Goal: Transaction & Acquisition: Book appointment/travel/reservation

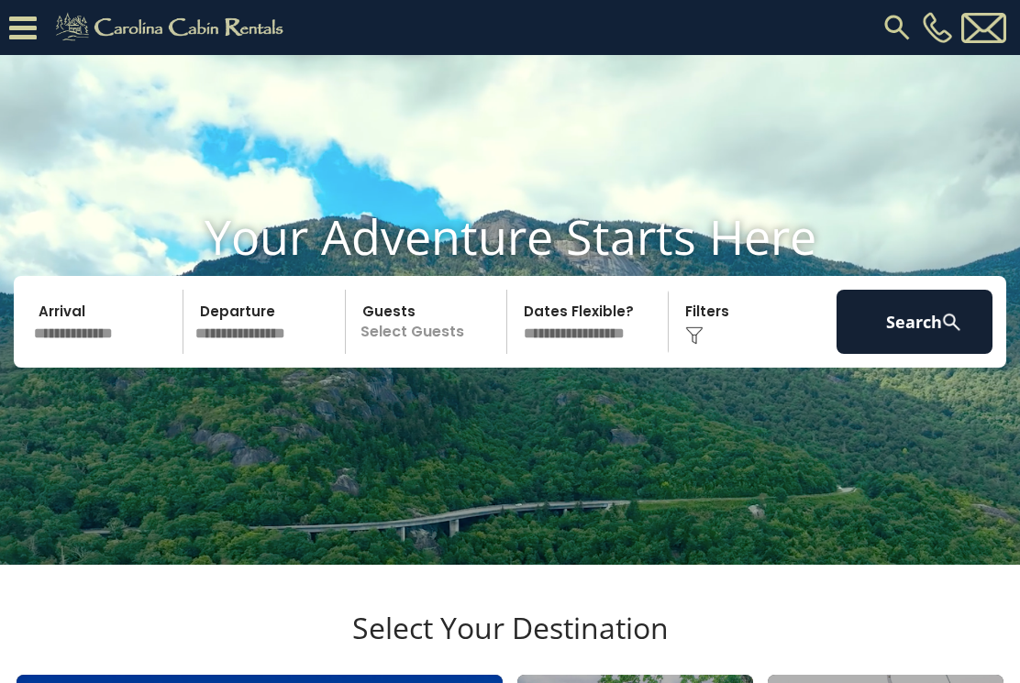
click at [122, 354] on input "text" at bounding box center [106, 322] width 156 height 64
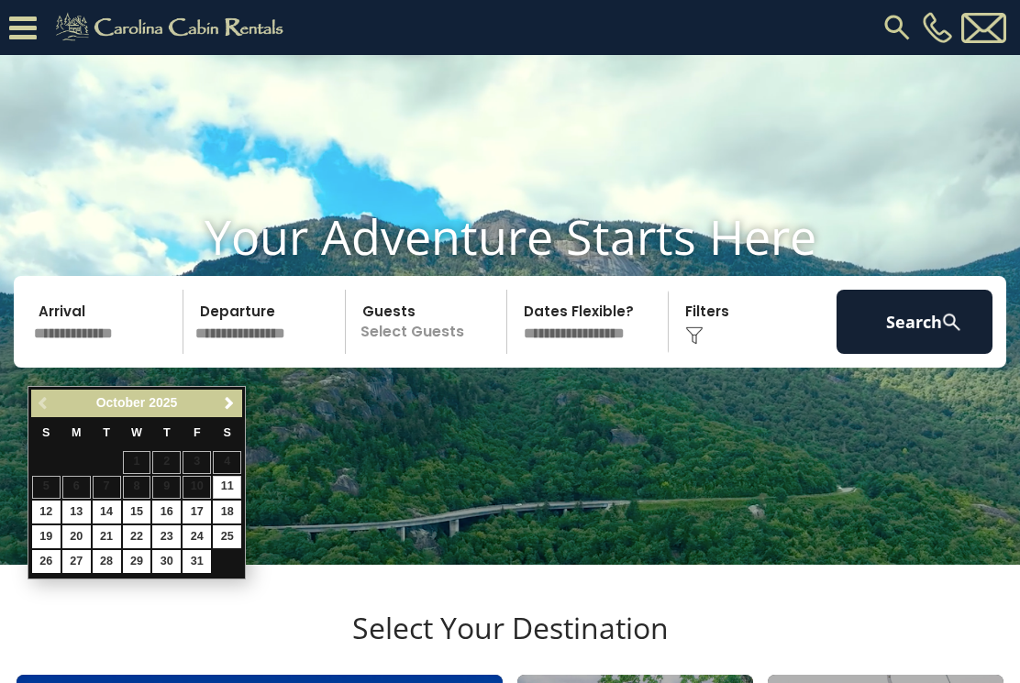
click at [200, 504] on link "17" at bounding box center [196, 512] width 28 height 23
type input "********"
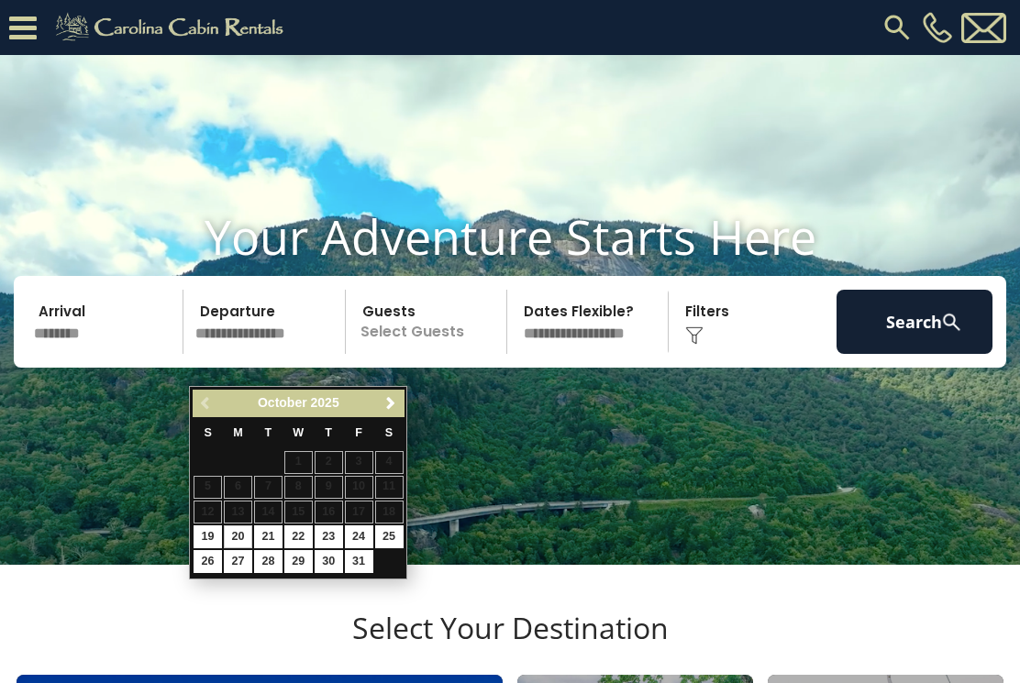
click at [240, 527] on link "20" at bounding box center [238, 536] width 28 height 23
type input "********"
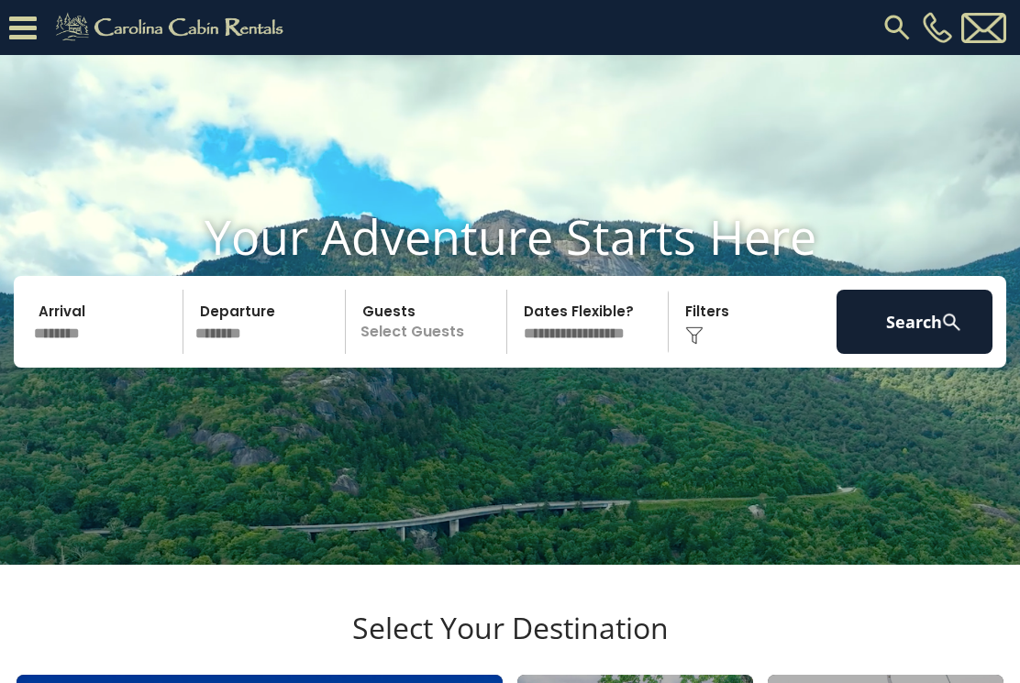
click at [945, 334] on img at bounding box center [951, 322] width 23 height 23
click at [941, 334] on img at bounding box center [951, 322] width 23 height 23
click at [929, 353] on button "Search" at bounding box center [914, 322] width 156 height 64
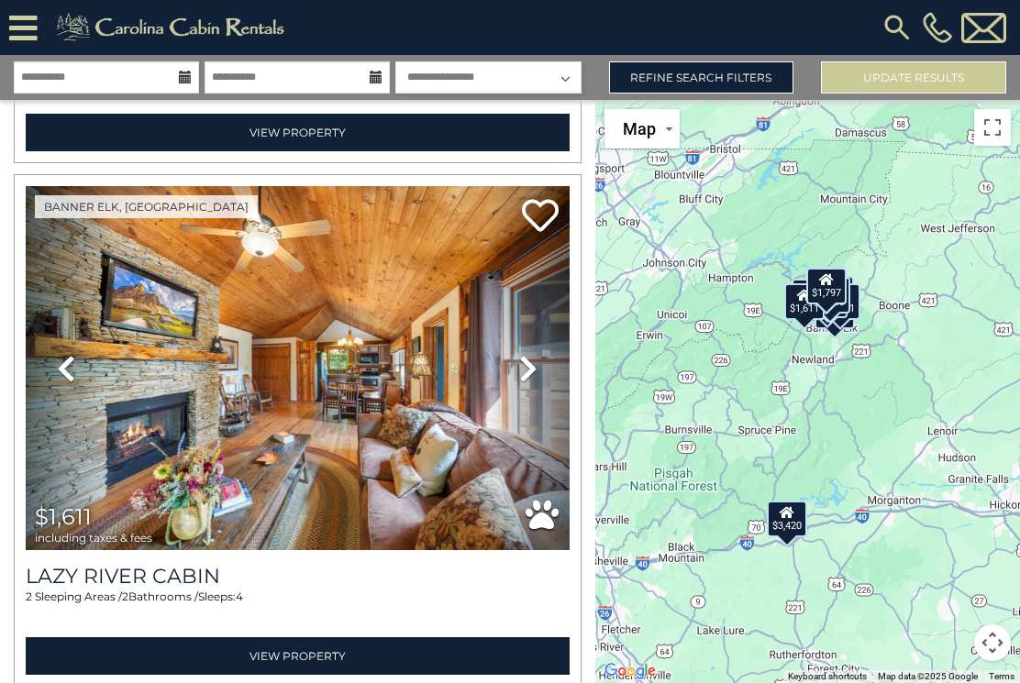
scroll to position [1549, 0]
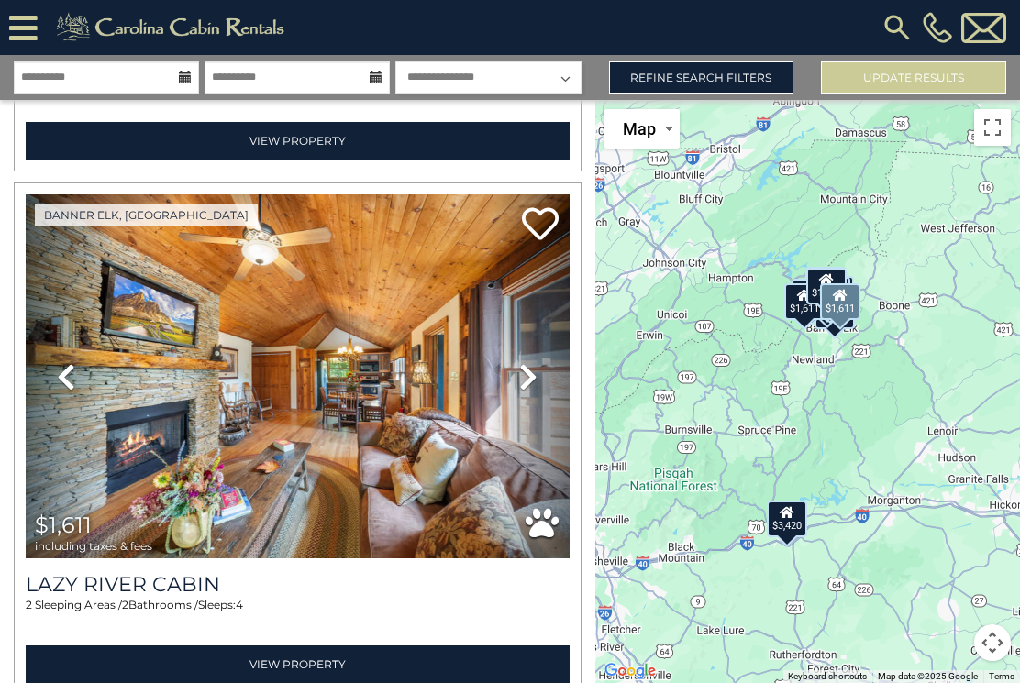
click at [520, 378] on icon at bounding box center [528, 376] width 18 height 29
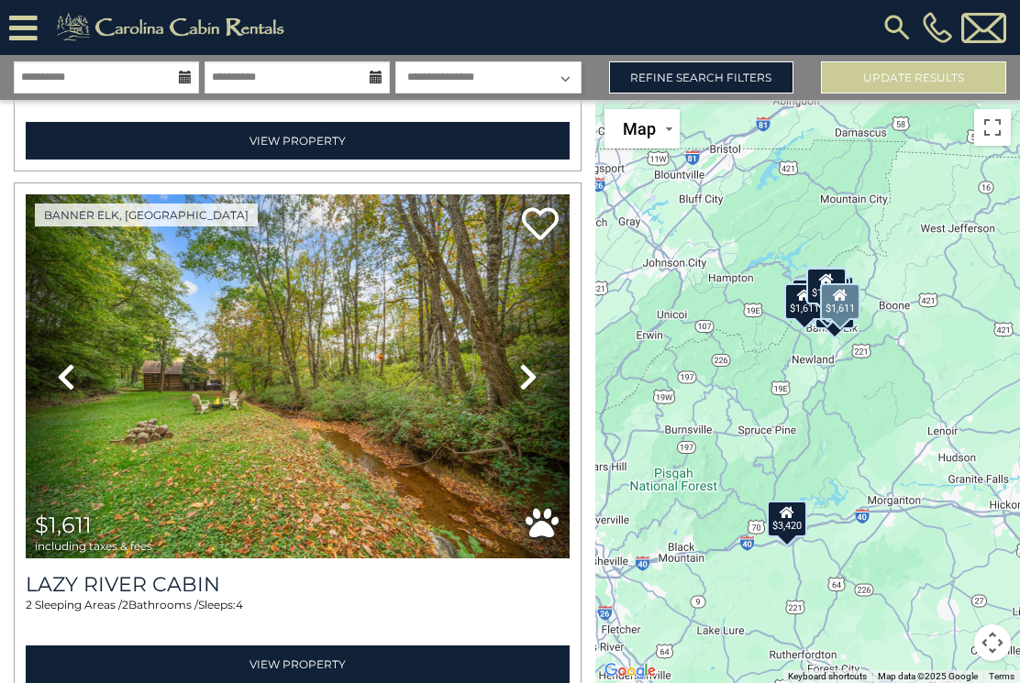
click at [531, 376] on icon at bounding box center [528, 376] width 18 height 29
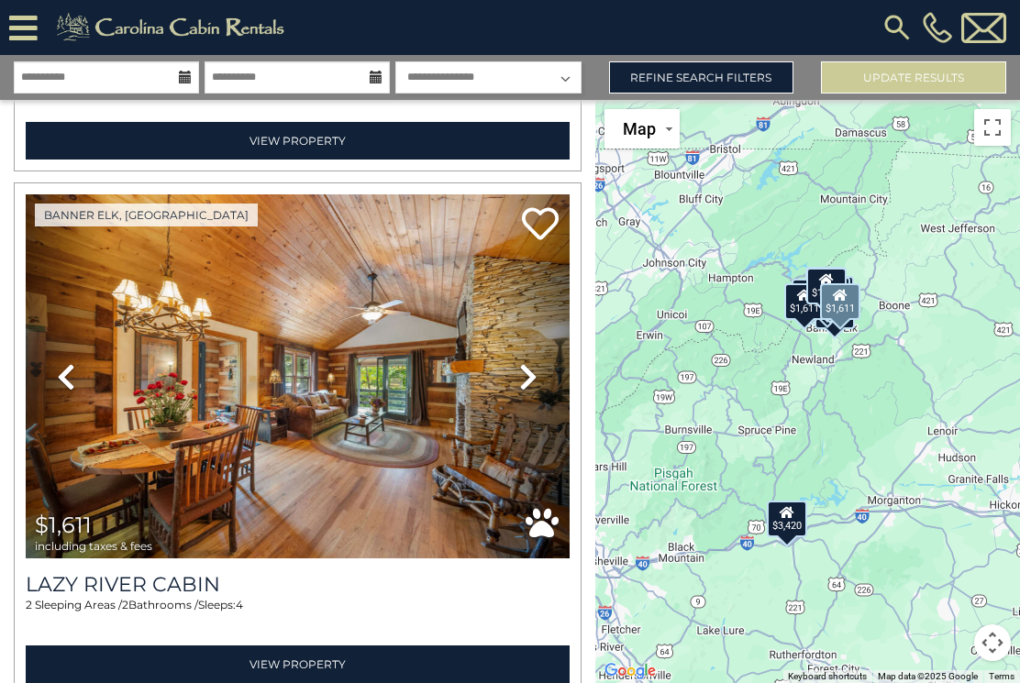
click at [540, 369] on link "Next" at bounding box center [529, 376] width 82 height 364
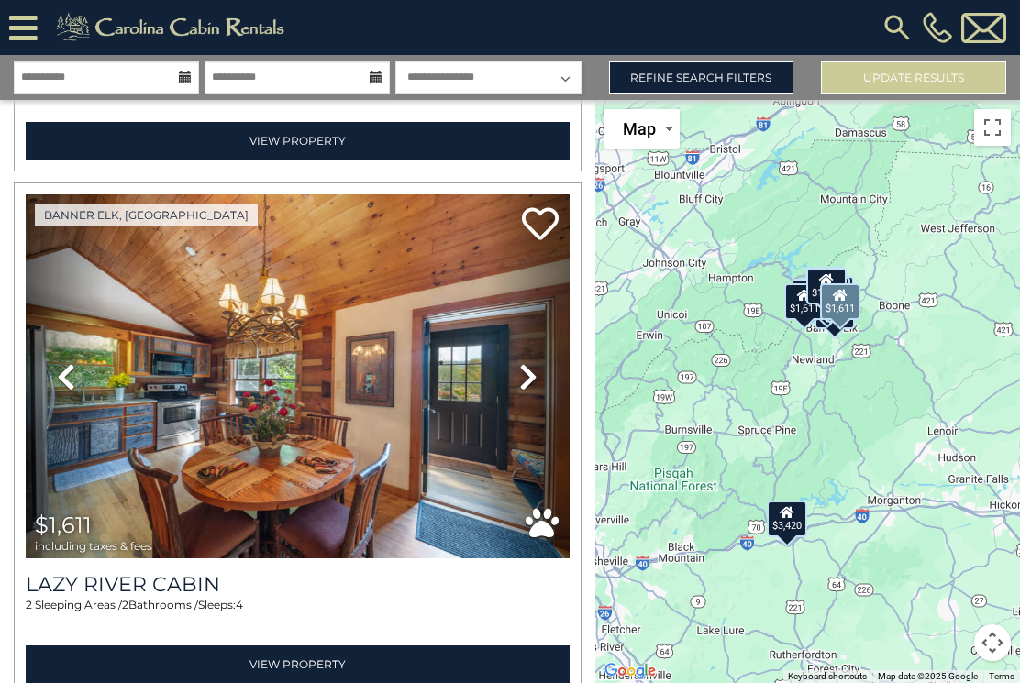
click at [542, 372] on link "Next" at bounding box center [529, 376] width 82 height 364
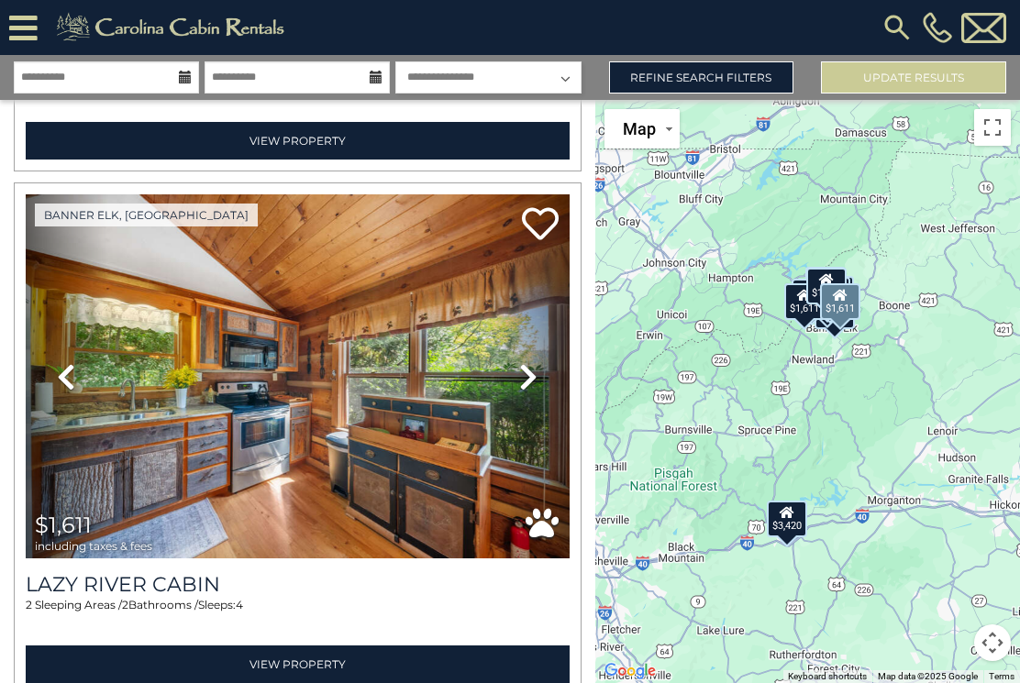
click at [540, 369] on link "Next" at bounding box center [529, 376] width 82 height 364
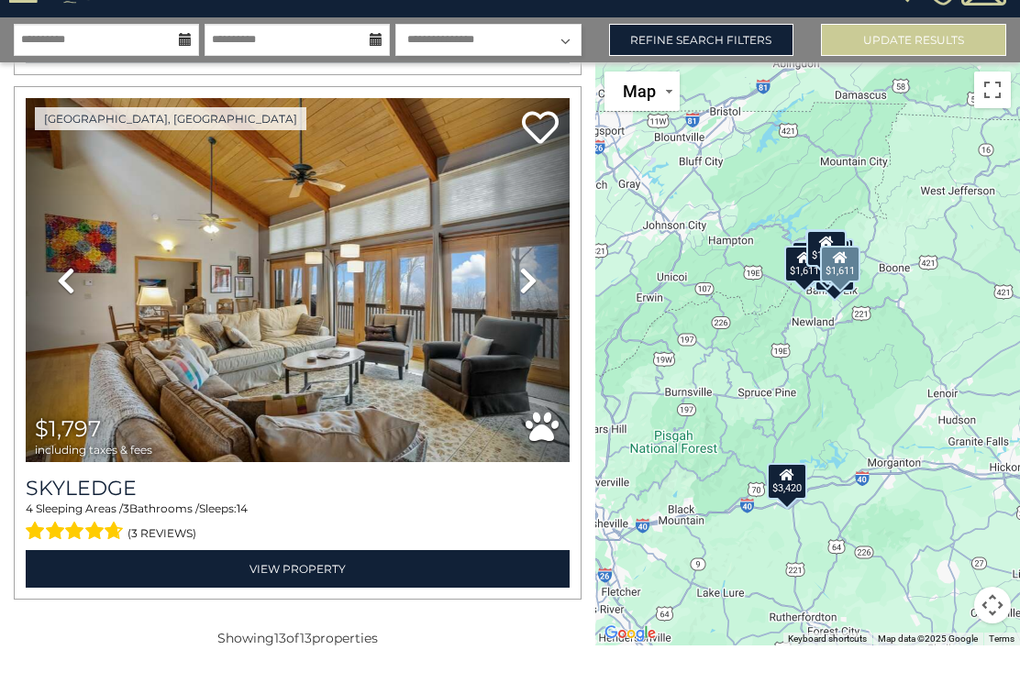
scroll to position [26, 0]
